Goal: Task Accomplishment & Management: Complete application form

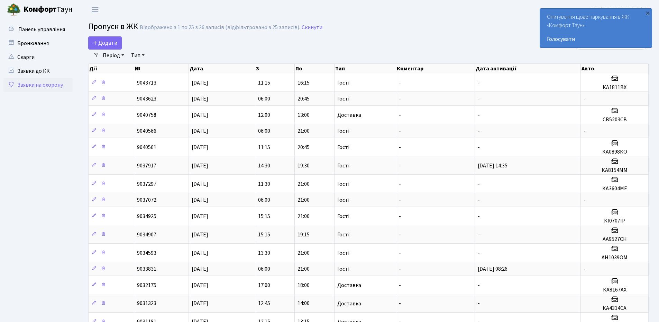
select select "25"
click at [646, 12] on div "×" at bounding box center [647, 12] width 7 height 7
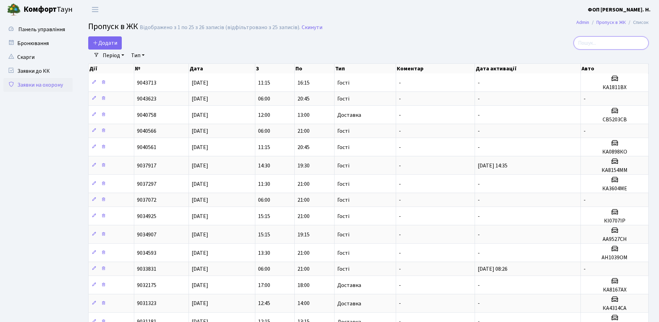
click at [602, 46] on input "search" at bounding box center [611, 42] width 75 height 13
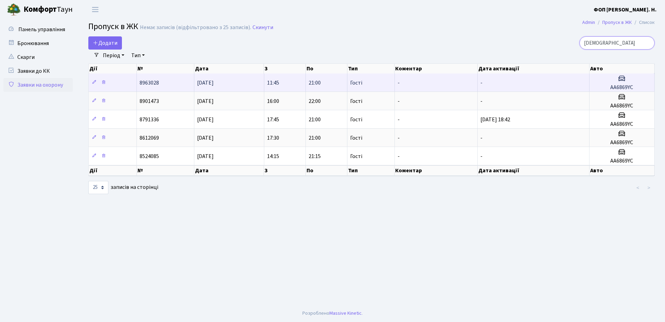
type input "[DEMOGRAPHIC_DATA]"
click at [626, 77] on h3 at bounding box center [621, 79] width 59 height 10
click at [620, 84] on h5 "АА6869YC" at bounding box center [621, 87] width 59 height 7
click at [611, 89] on h5 "АА6869YC" at bounding box center [621, 87] width 59 height 7
drag, startPoint x: 609, startPoint y: 88, endPoint x: 638, endPoint y: 86, distance: 29.1
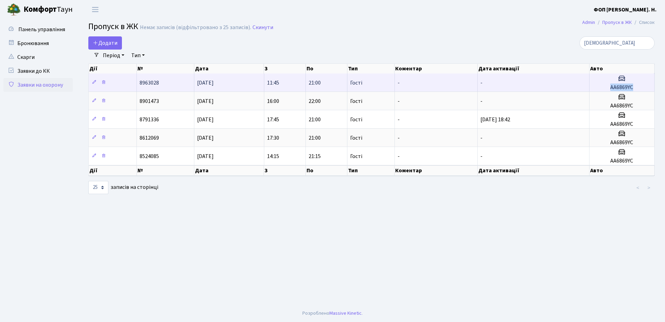
click at [638, 86] on h5 "АА6869YC" at bounding box center [621, 87] width 59 height 7
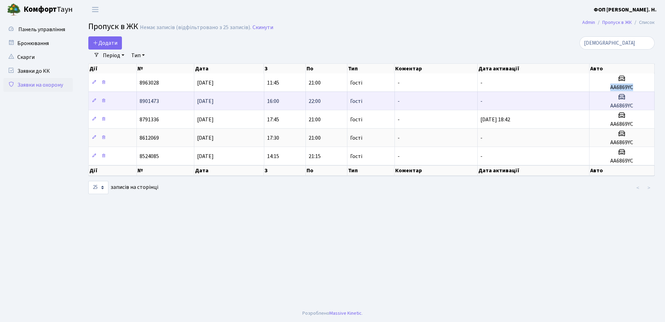
copy h5 "АА6869YC"
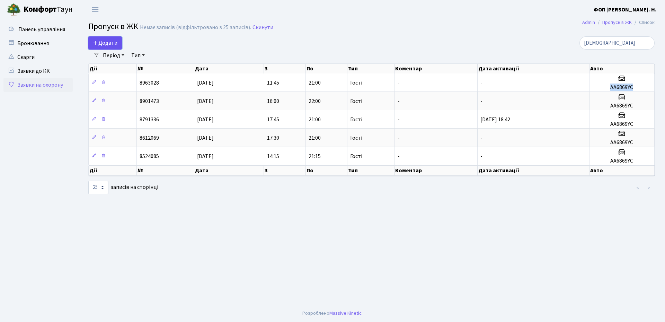
click at [102, 41] on span "Додати" at bounding box center [105, 43] width 25 height 8
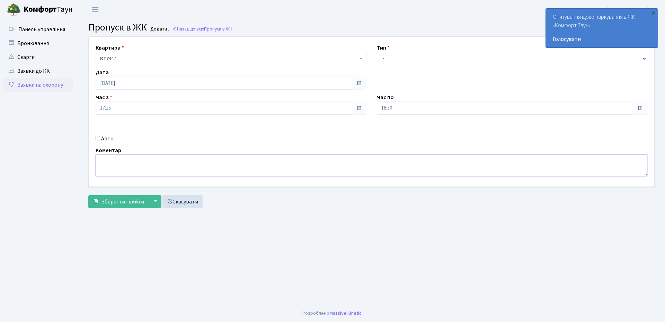
click at [130, 169] on textarea at bounding box center [371, 164] width 551 height 21
click at [100, 138] on input "Авто" at bounding box center [98, 138] width 4 height 4
checkbox input "true"
click at [480, 59] on select "- Доставка Таксі Гості Сервіс" at bounding box center [512, 58] width 271 height 13
select select "3"
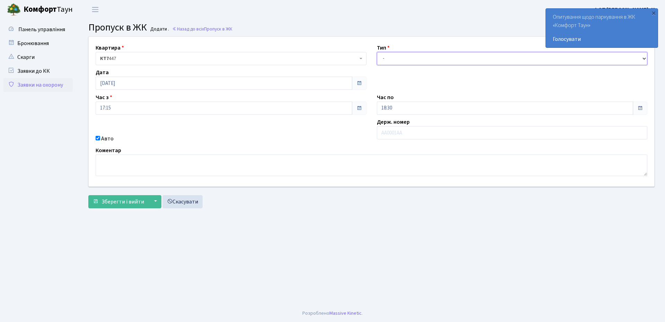
click at [377, 52] on select "- Доставка Таксі Гості Сервіс" at bounding box center [512, 58] width 271 height 13
click at [394, 129] on input "text" at bounding box center [512, 132] width 271 height 13
paste input "АА6869YC"
type input "АА6869YC"
click at [404, 108] on input "18:30" at bounding box center [505, 107] width 256 height 13
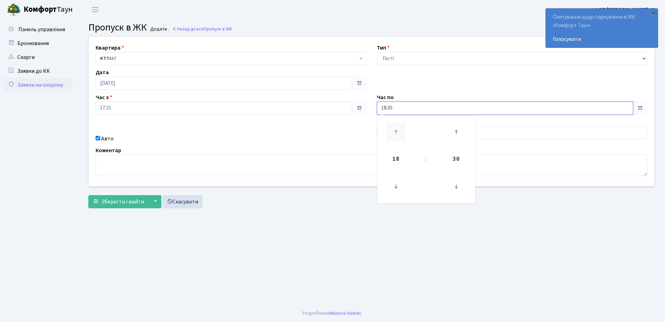
click at [396, 133] on icon at bounding box center [395, 132] width 19 height 19
type input "19:30"
click at [138, 202] on span "Зберегти і вийти" at bounding box center [122, 202] width 43 height 8
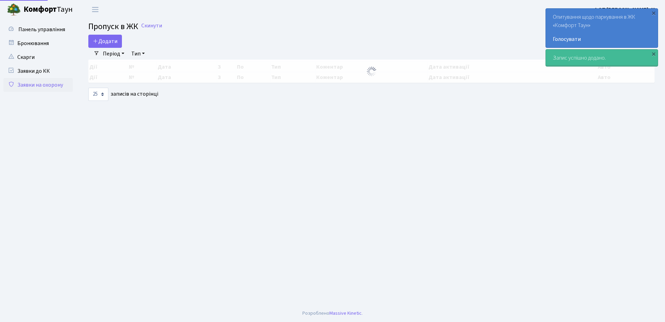
select select "25"
